Goal: Task Accomplishment & Management: Use online tool/utility

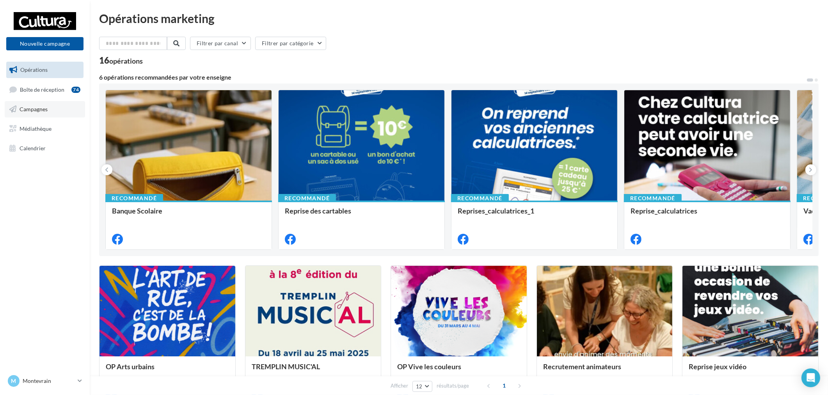
click at [52, 114] on link "Campagnes" at bounding box center [45, 109] width 80 height 16
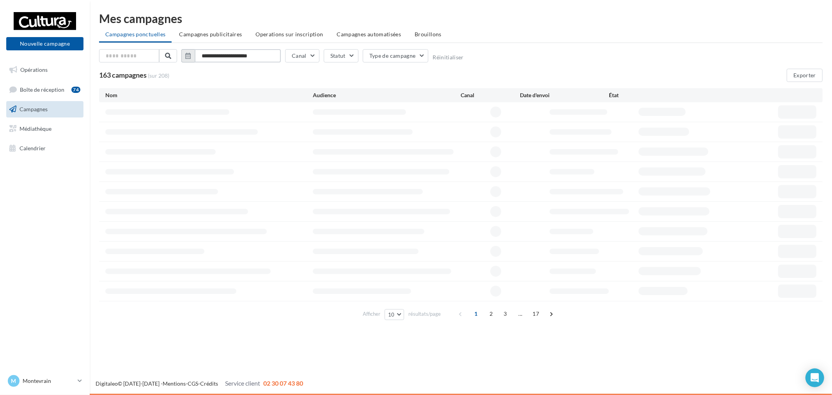
click at [244, 59] on input "**********" at bounding box center [238, 55] width 86 height 13
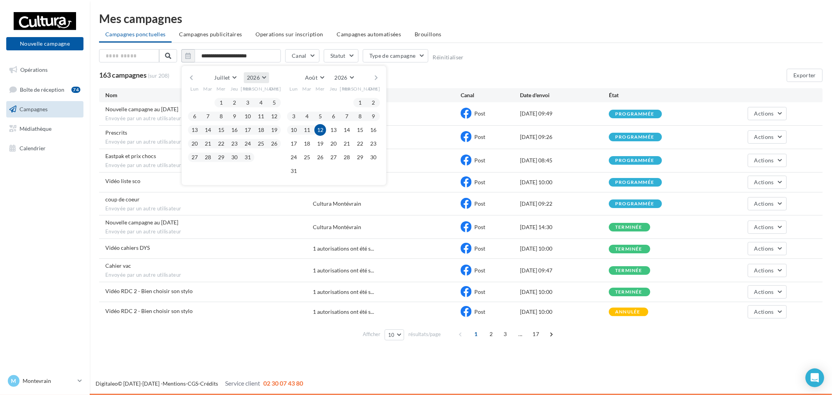
click at [252, 75] on span "2026" at bounding box center [253, 77] width 13 height 7
click at [233, 97] on button "2025" at bounding box center [242, 97] width 55 height 14
click at [208, 104] on button "1" at bounding box center [208, 103] width 12 height 12
click at [239, 159] on button "31" at bounding box center [235, 157] width 12 height 12
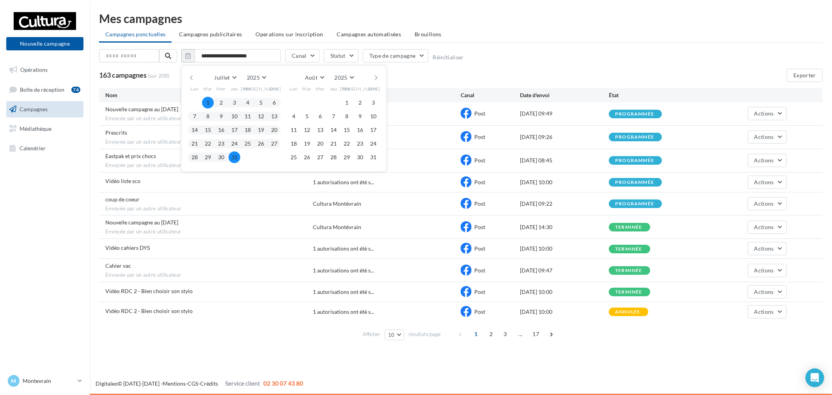
type input "**********"
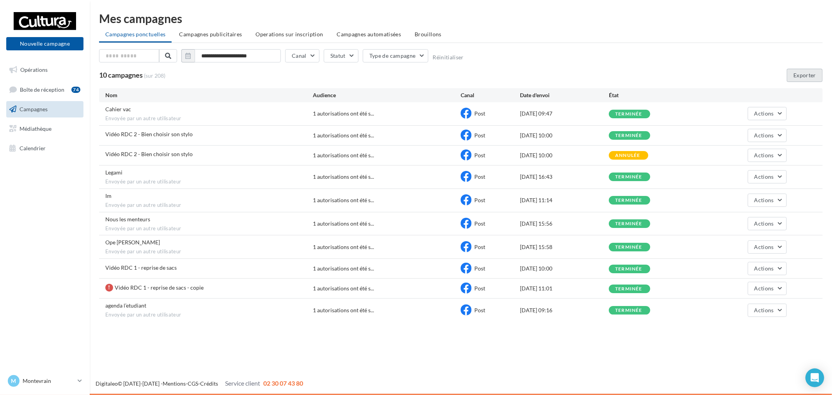
click at [801, 76] on button "Exporter" at bounding box center [805, 75] width 36 height 13
click at [82, 381] on icon at bounding box center [80, 380] width 4 height 7
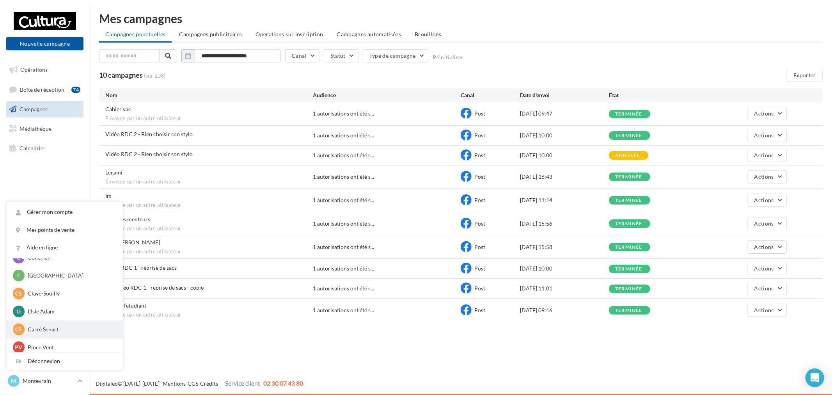
scroll to position [11, 0]
click at [59, 332] on p "L'Isle Adam" at bounding box center [71, 333] width 86 height 8
